Goal: Task Accomplishment & Management: Use online tool/utility

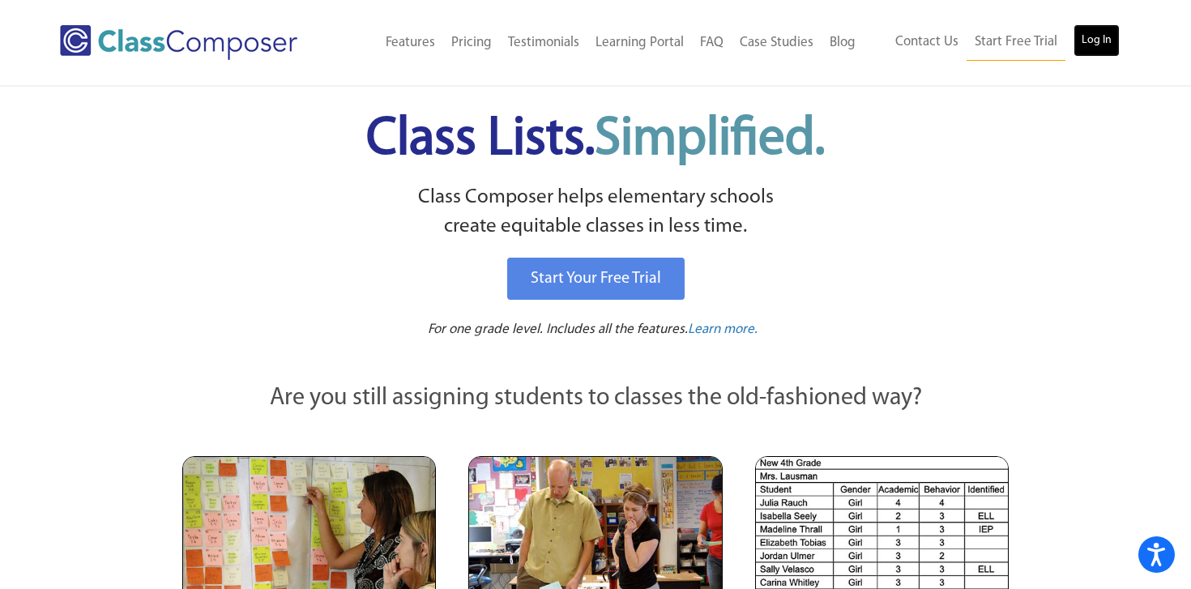
click at [1112, 46] on link "Log In" at bounding box center [1096, 40] width 46 height 32
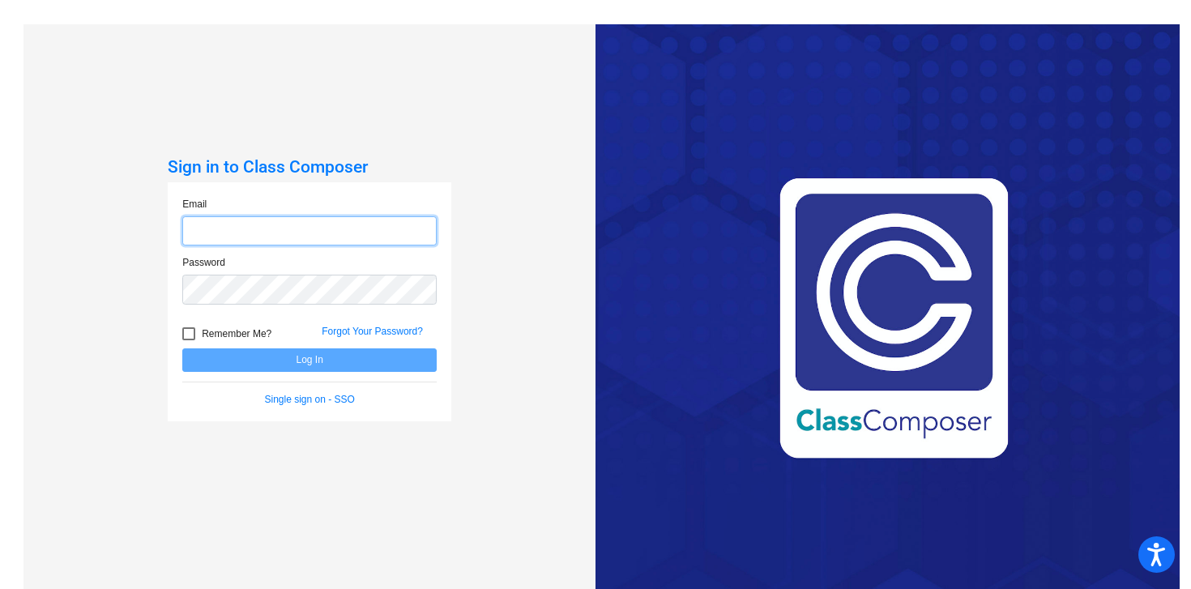
type input "[EMAIL_ADDRESS][DOMAIN_NAME]"
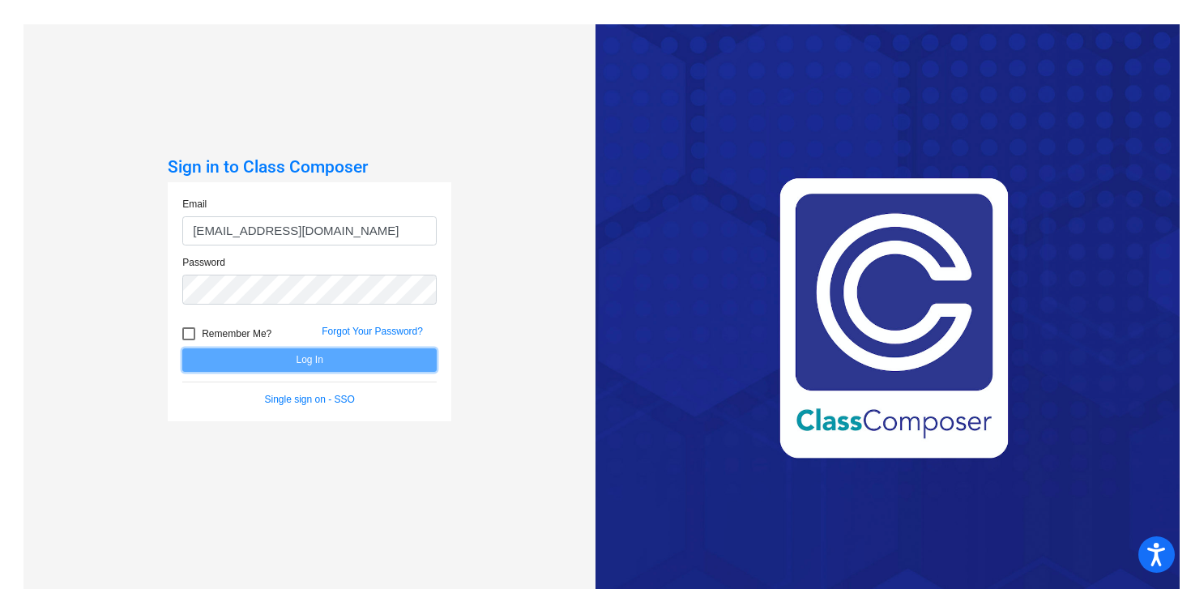
click at [339, 359] on button "Log In" at bounding box center [309, 359] width 254 height 23
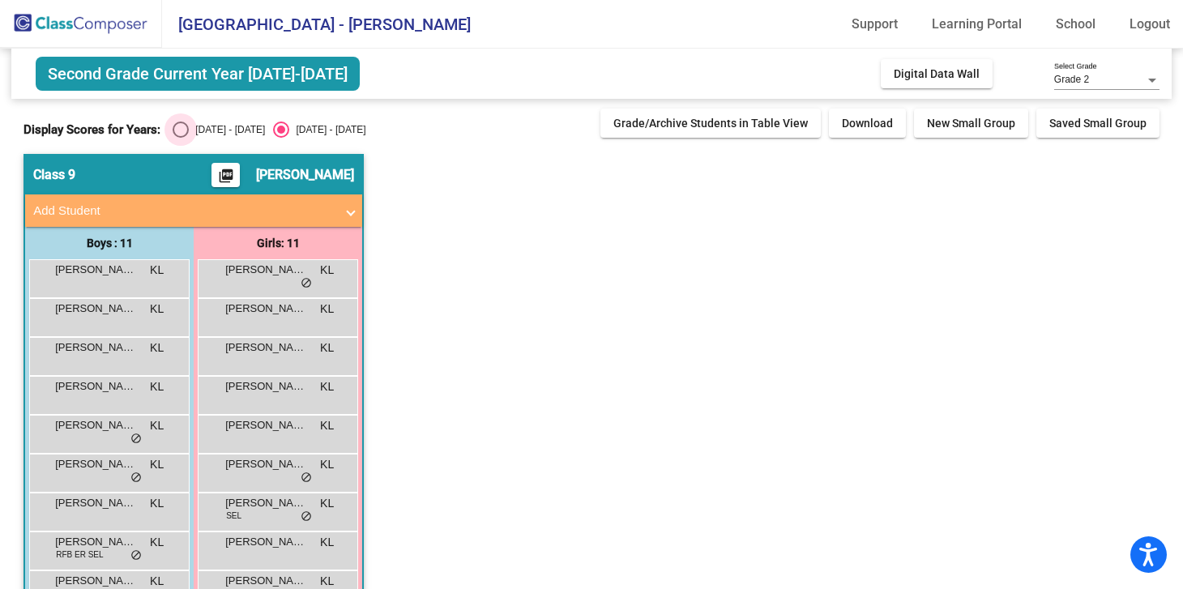
click at [177, 132] on div "Select an option" at bounding box center [181, 130] width 16 height 16
click at [180, 138] on input "2024 - 2025" at bounding box center [180, 138] width 1 height 1
radio input "true"
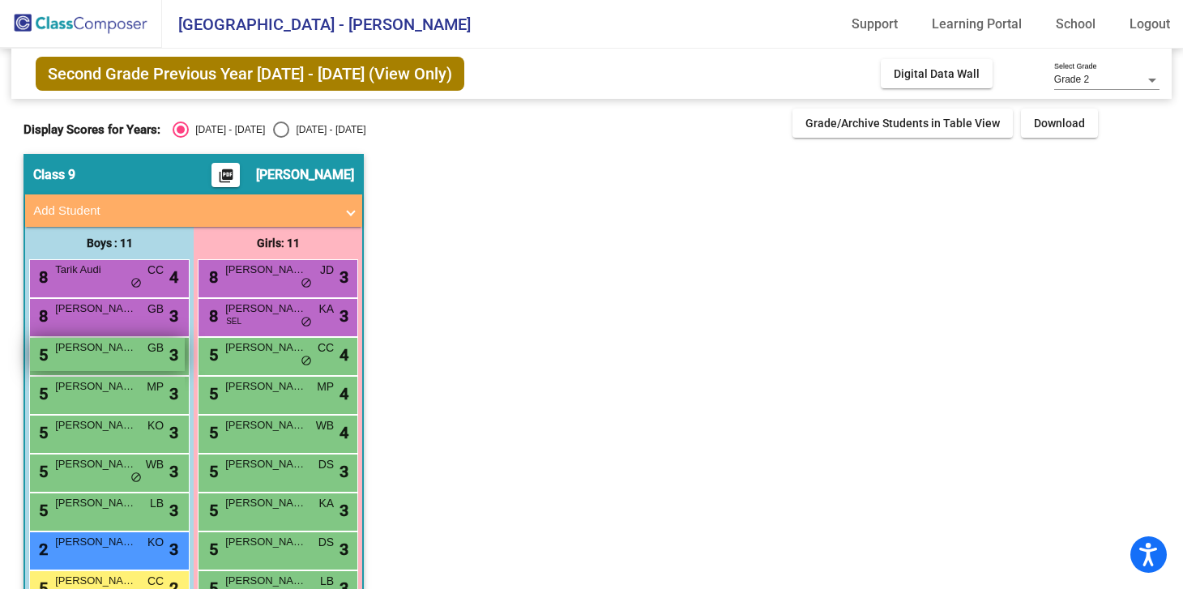
click at [129, 361] on div "5 Arthur Pontes GB lock do_not_disturb_alt 3" at bounding box center [107, 354] width 155 height 33
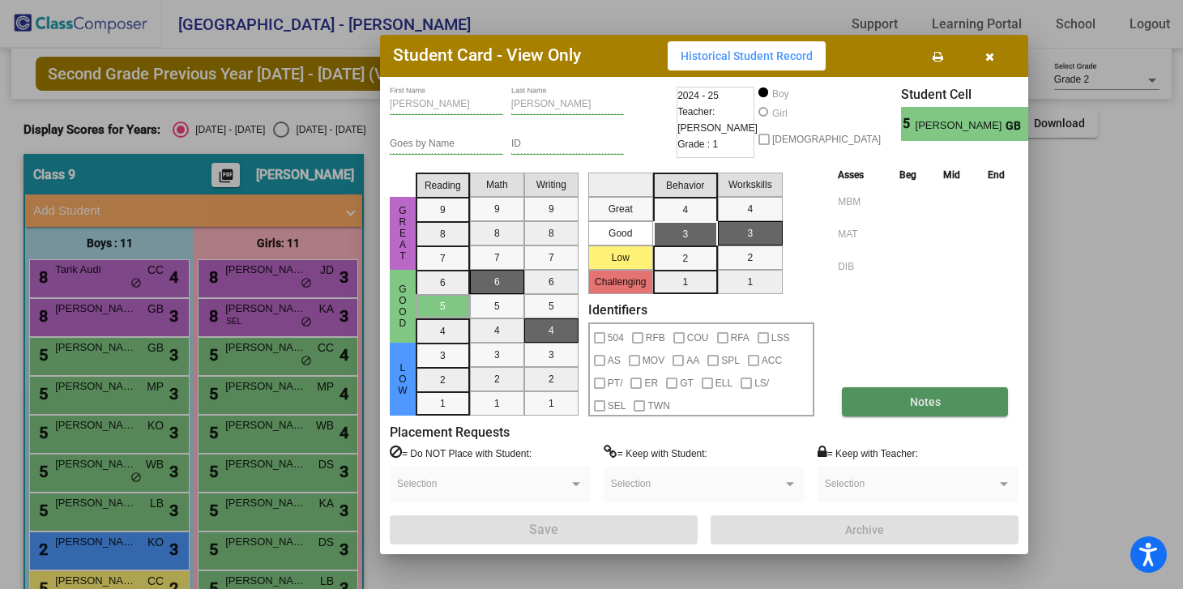
click at [926, 400] on span "Notes" at bounding box center [925, 401] width 31 height 13
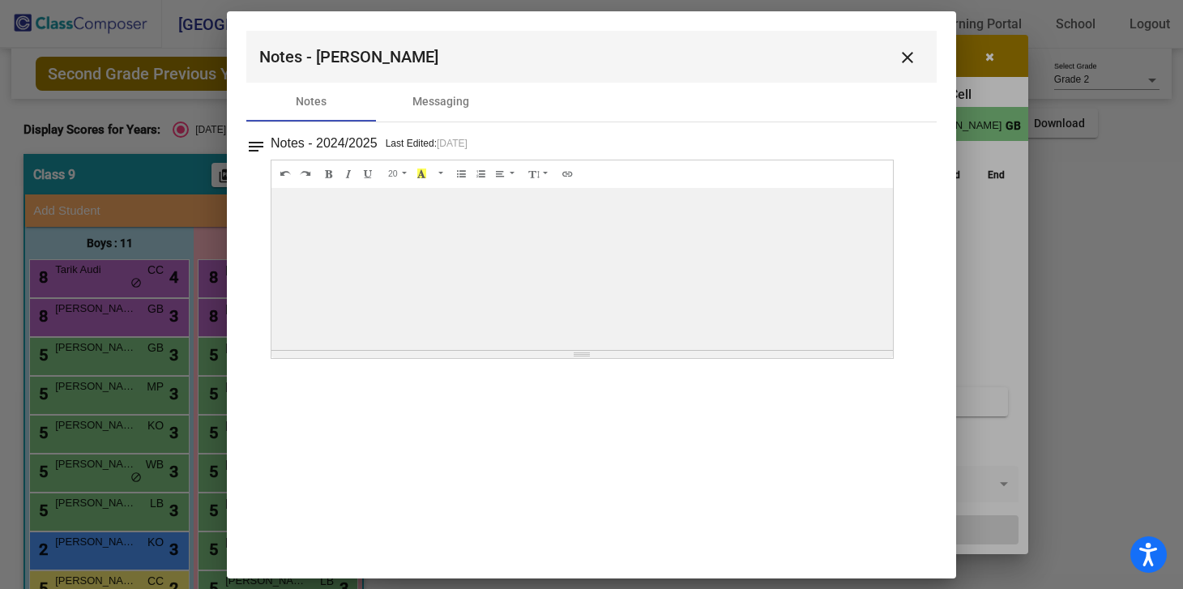
click at [910, 53] on mat-icon "close" at bounding box center [907, 57] width 19 height 19
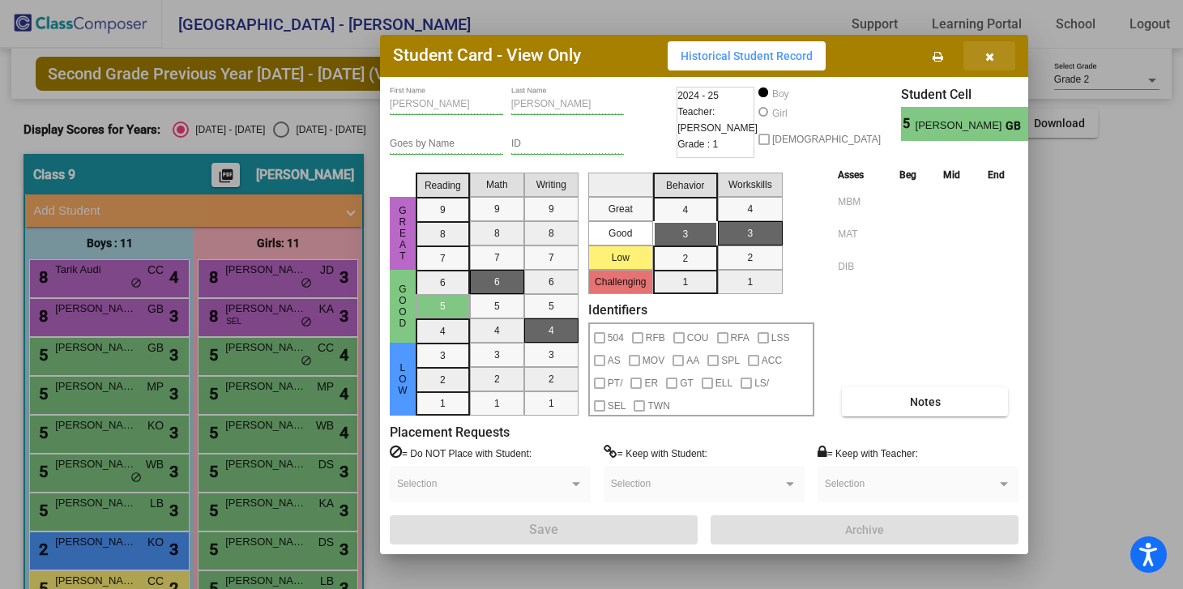
click at [988, 57] on icon "button" at bounding box center [989, 56] width 9 height 11
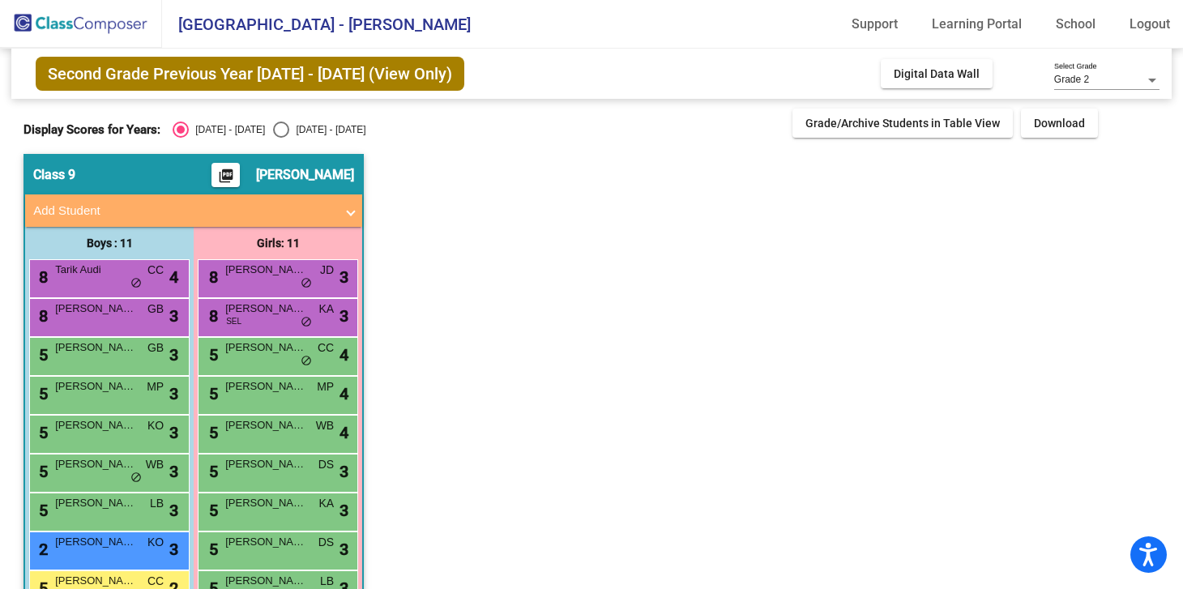
click at [1013, 310] on app-classroom "Class 9 picture_as_pdf Kim Leader Add Student First Name Last Name Student Id (…" at bounding box center [591, 433] width 1136 height 559
